Goal: Information Seeking & Learning: Learn about a topic

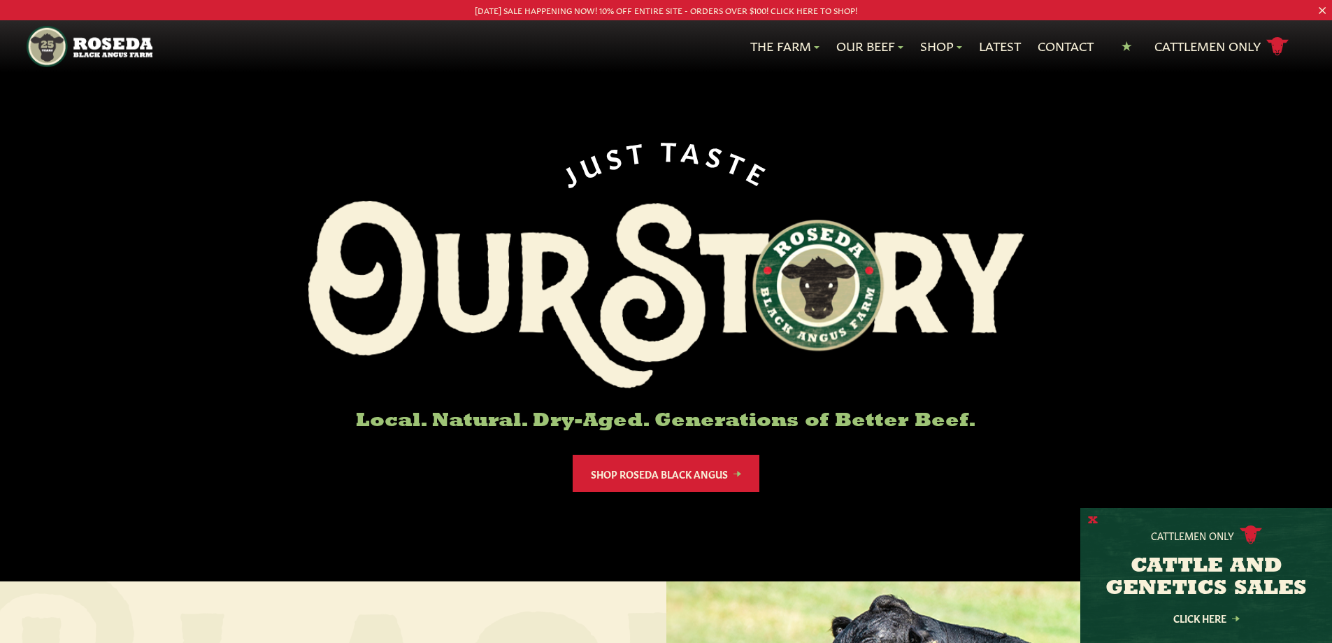
click at [1092, 516] on button "X" at bounding box center [1093, 520] width 10 height 15
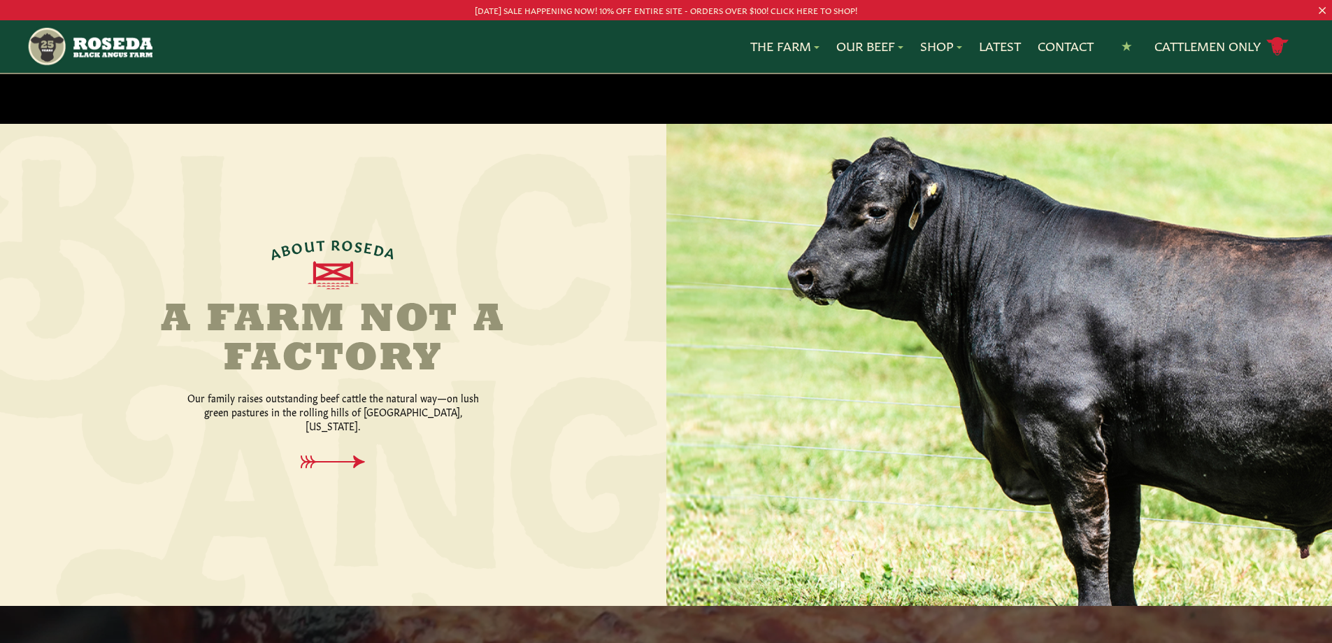
scroll to position [489, 0]
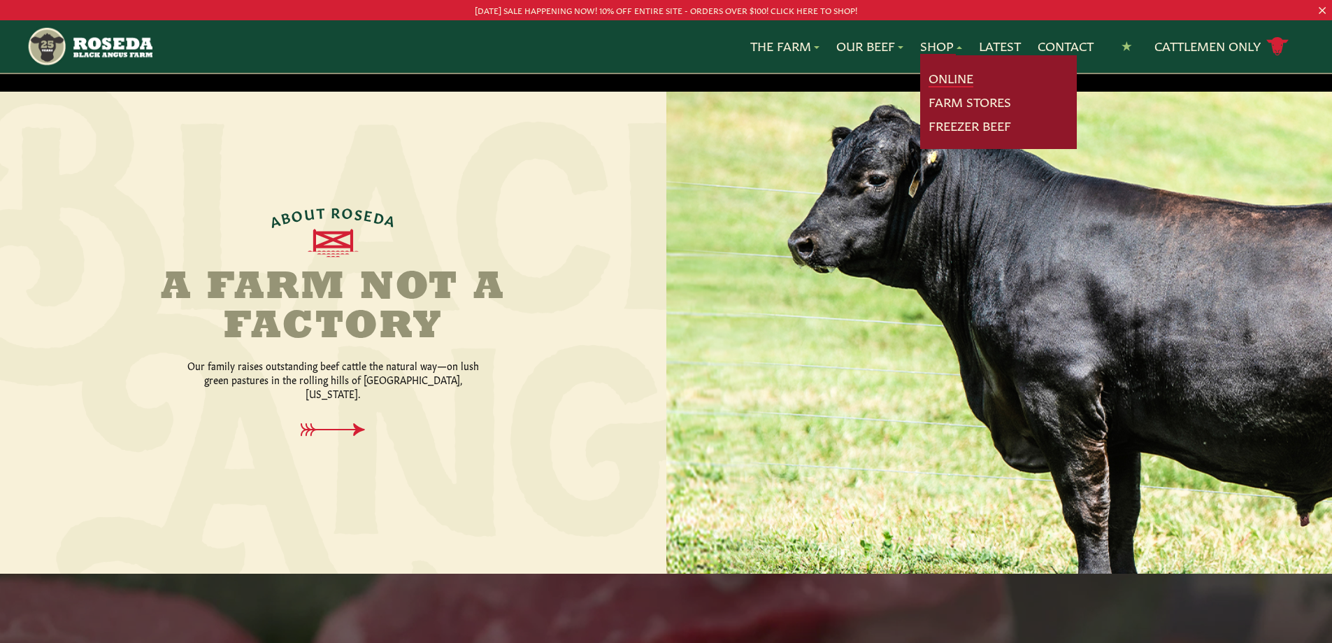
click at [934, 76] on link "Online" at bounding box center [951, 78] width 45 height 18
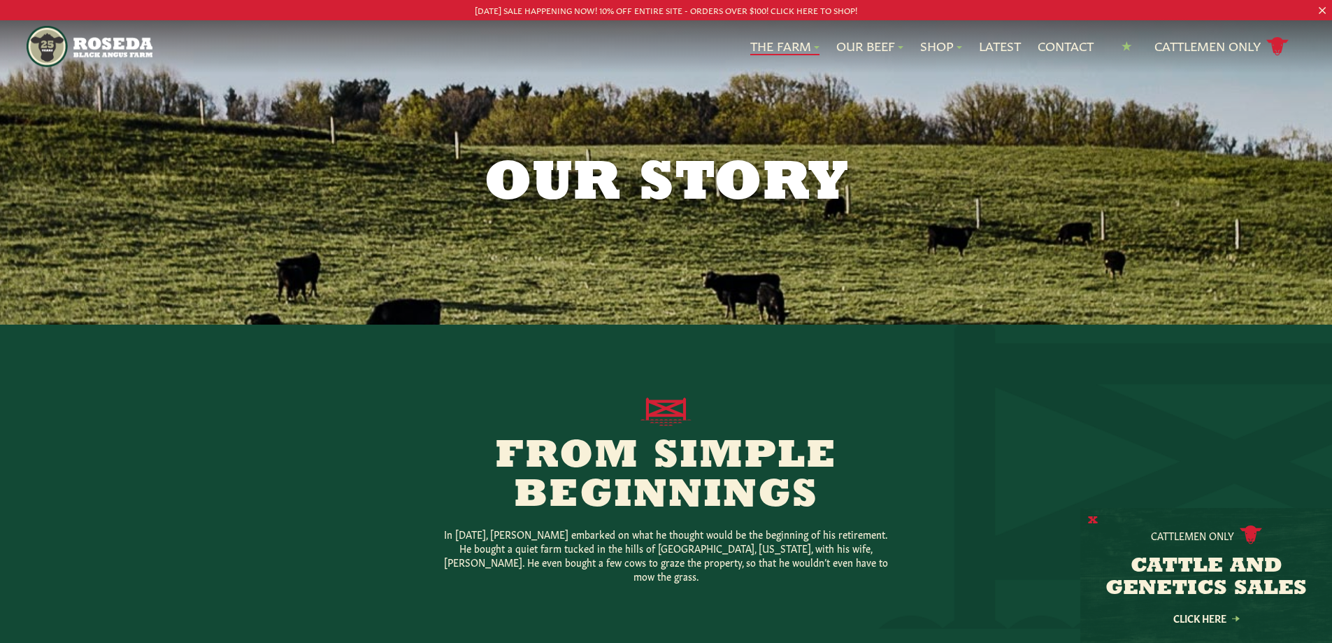
click at [1092, 519] on button "X" at bounding box center [1093, 520] width 10 height 15
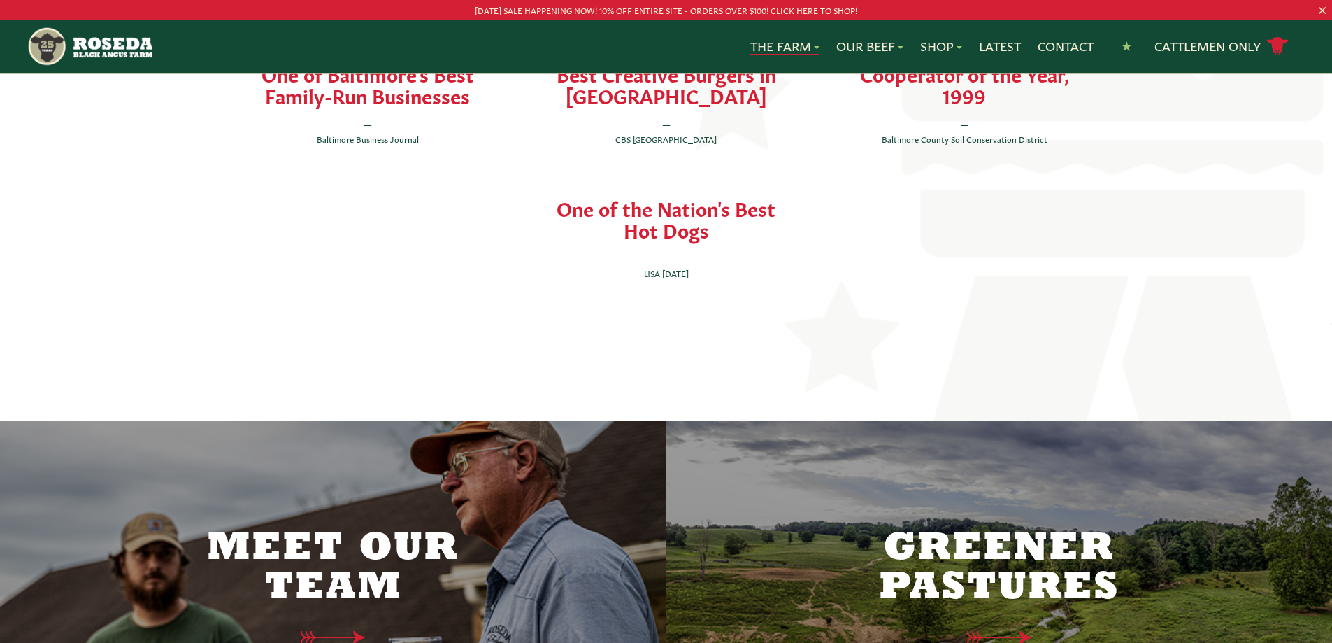
scroll to position [3217, 0]
